Goal: Register for event/course

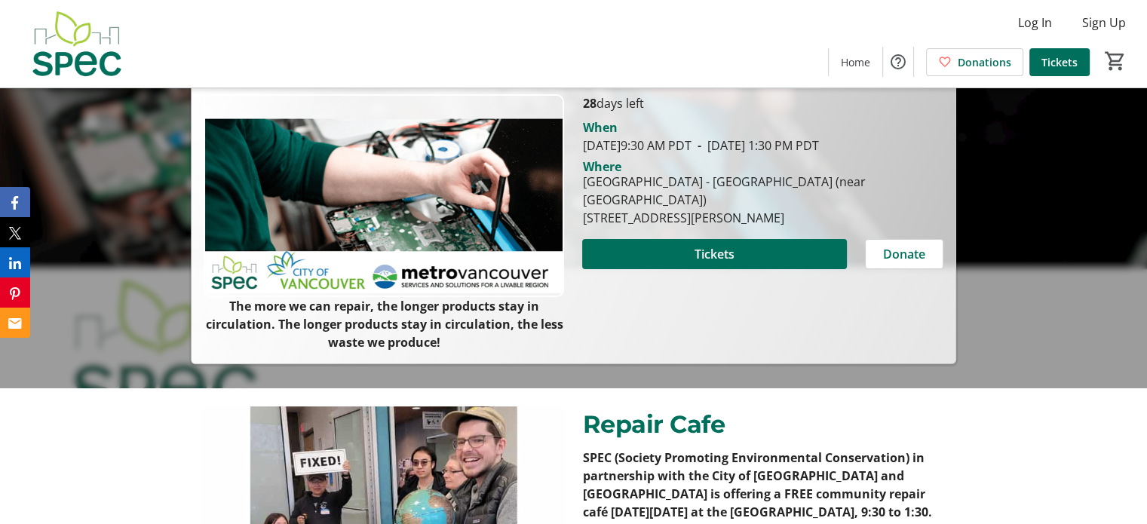
scroll to position [192, 0]
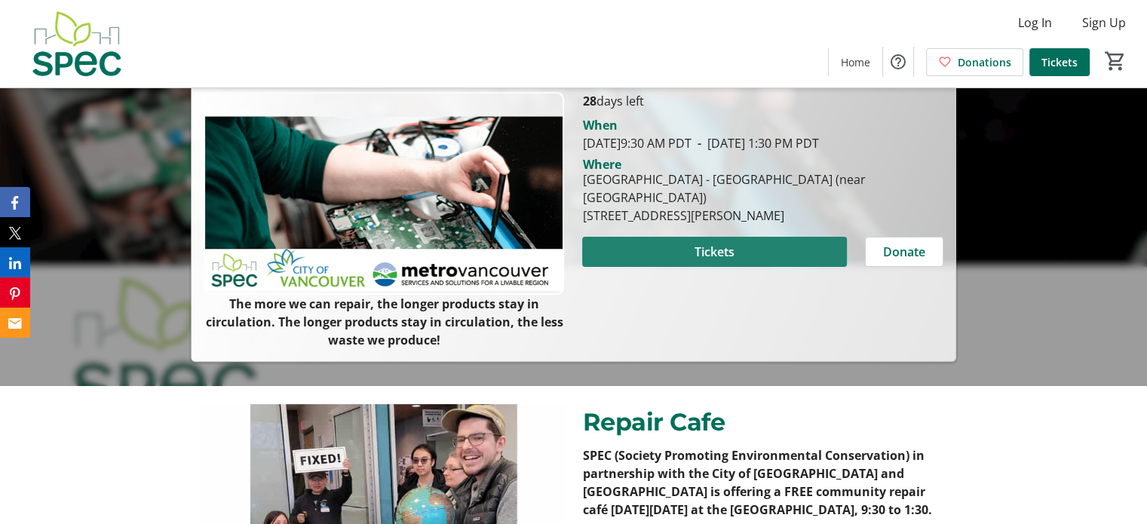
click at [695, 254] on span "Tickets" at bounding box center [715, 252] width 40 height 18
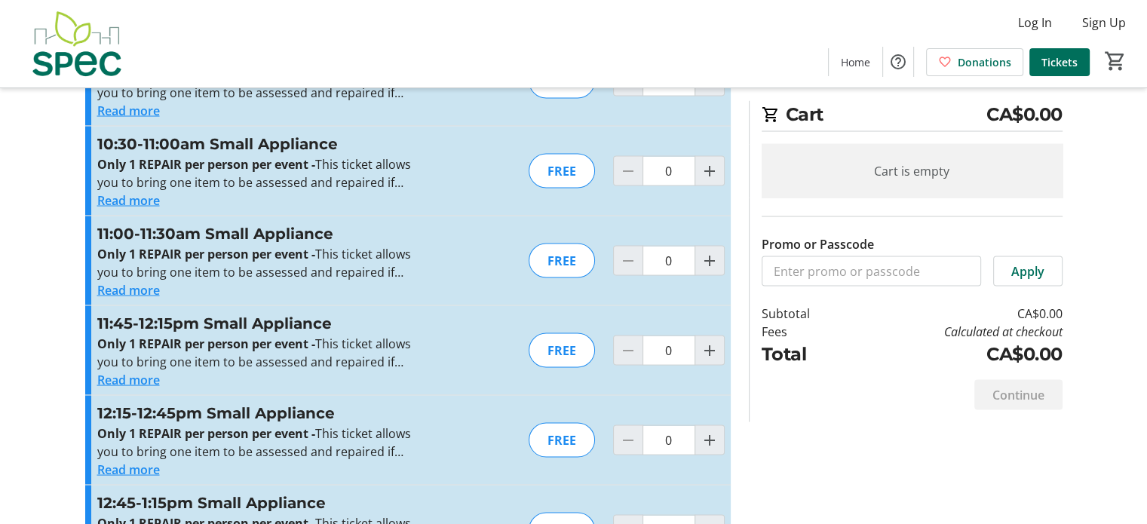
scroll to position [2851, 0]
click at [711, 259] on mat-icon "Increment by one" at bounding box center [710, 259] width 18 height 18
type input "1"
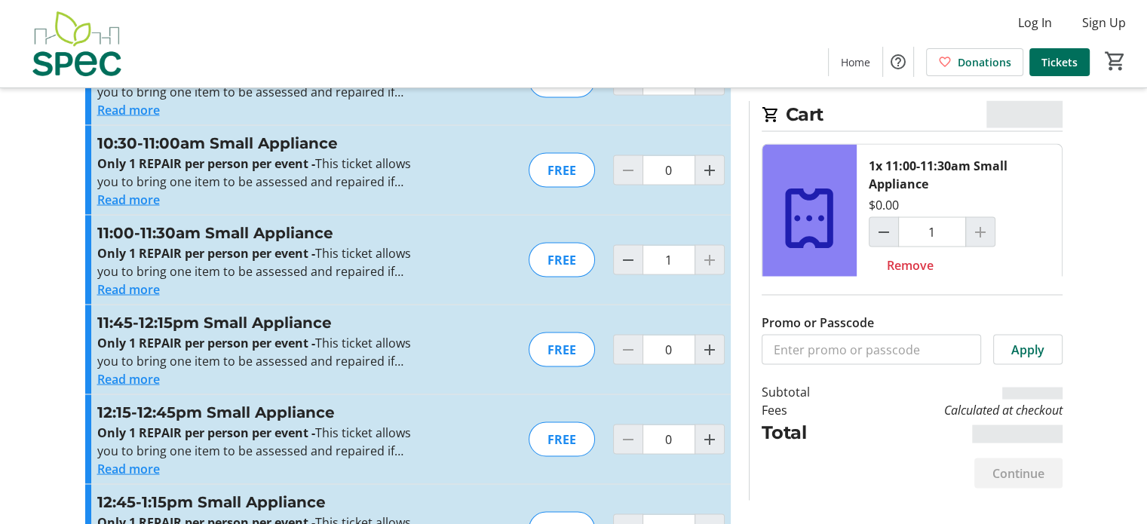
scroll to position [2913, 0]
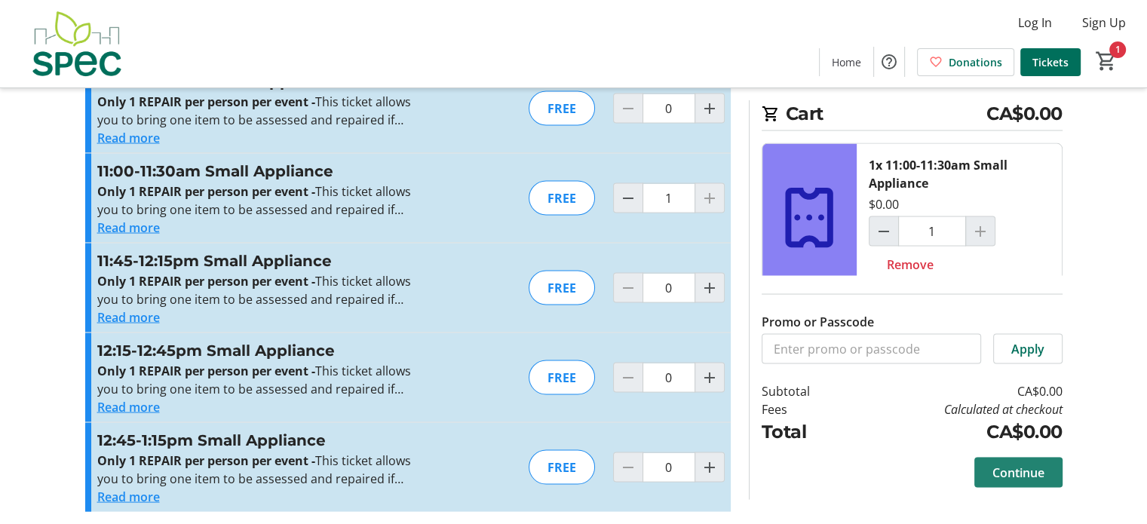
click at [1009, 469] on span "Continue" at bounding box center [1019, 473] width 52 height 18
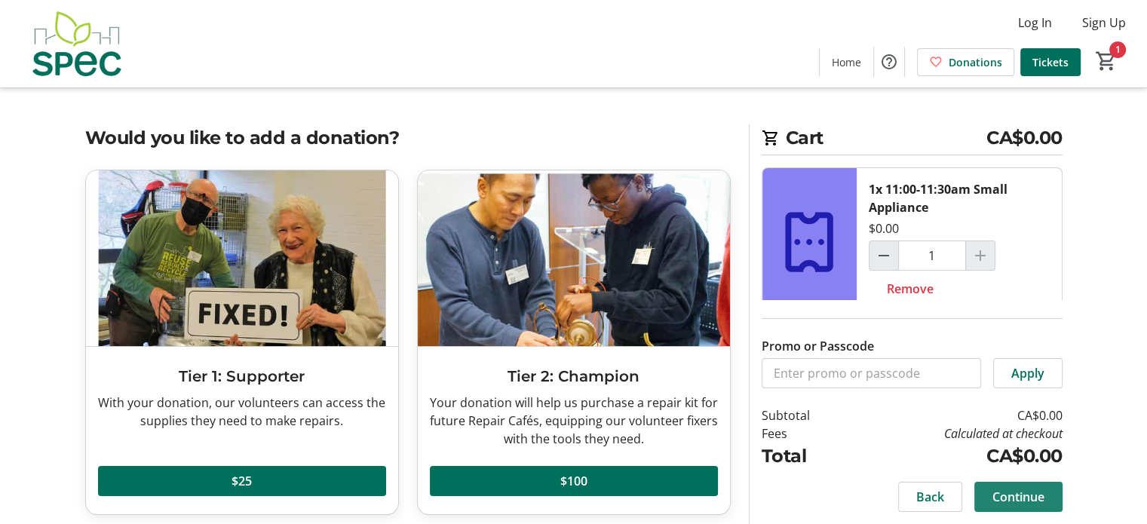
click at [1008, 510] on span at bounding box center [1019, 497] width 88 height 36
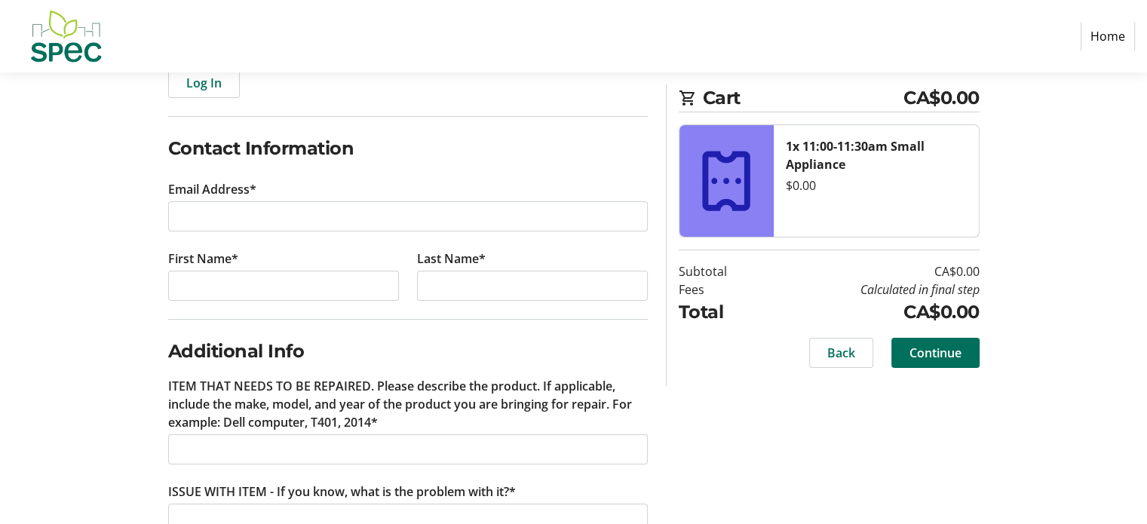
scroll to position [261, 0]
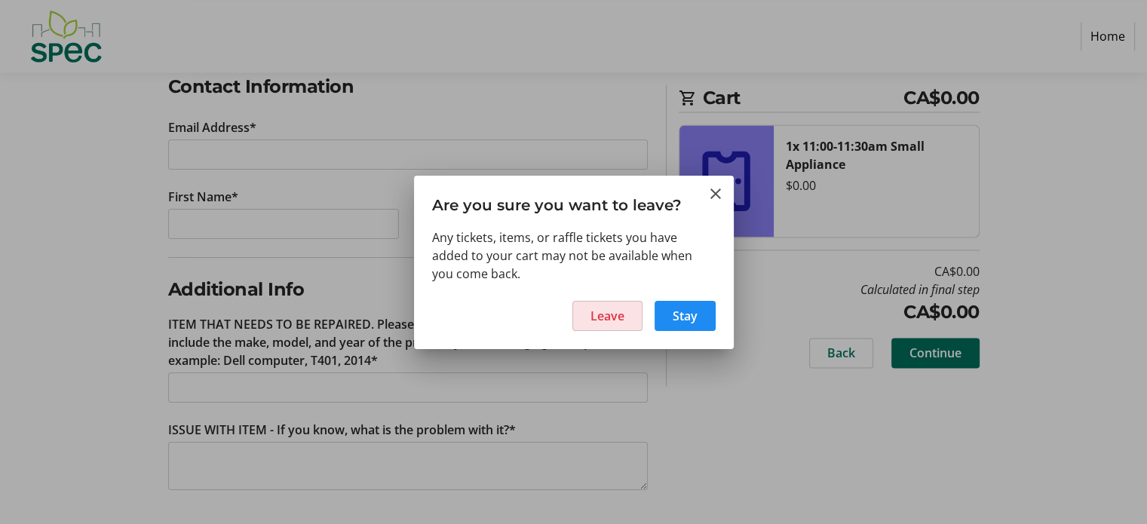
click at [597, 309] on span "Leave" at bounding box center [608, 316] width 34 height 18
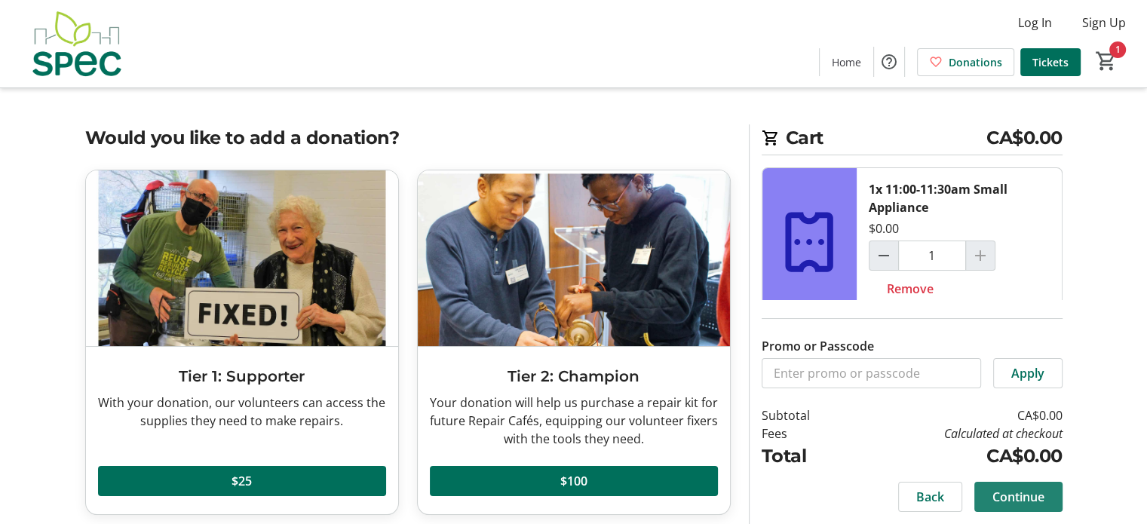
click at [1027, 494] on span "Continue" at bounding box center [1019, 497] width 52 height 18
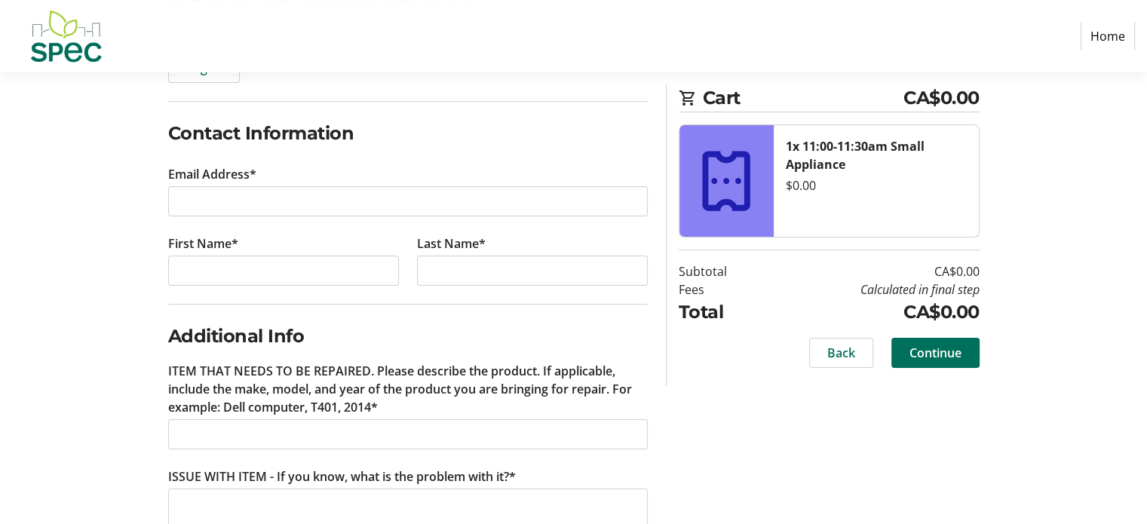
scroll to position [261, 0]
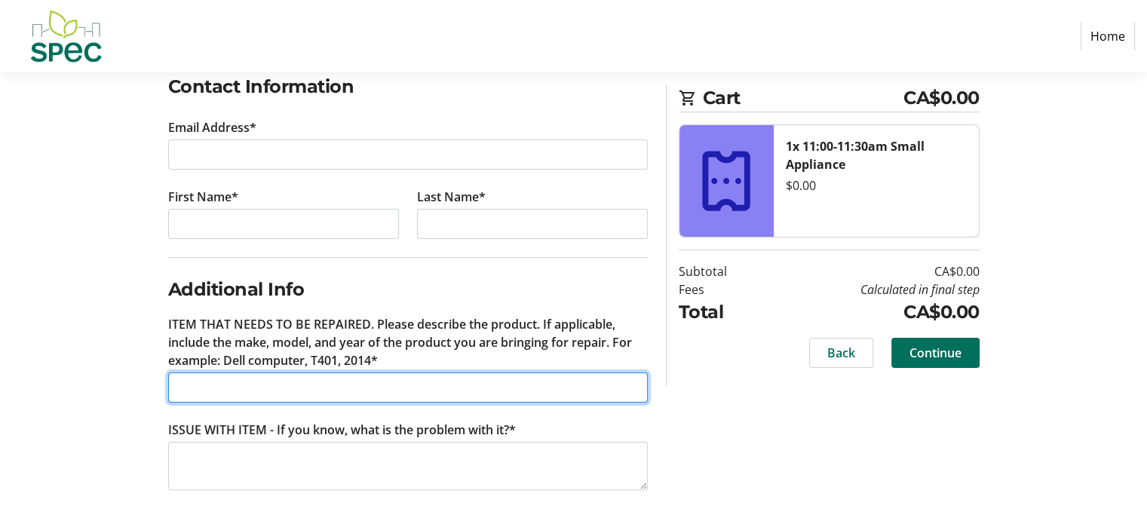
click at [290, 376] on input "ITEM THAT NEEDS TO BE REPAIRED. Please describe the product. If applicable, inc…" at bounding box center [408, 388] width 480 height 30
